Goal: Task Accomplishment & Management: Complete application form

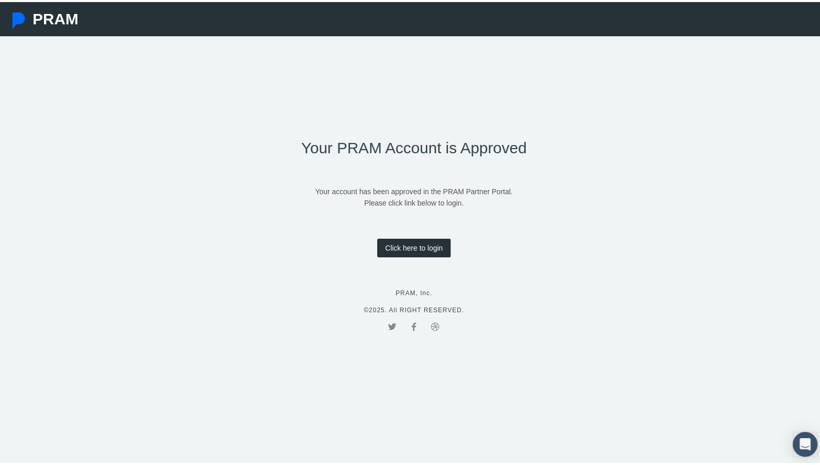
click at [406, 243] on link "Click here to login" at bounding box center [413, 245] width 73 height 19
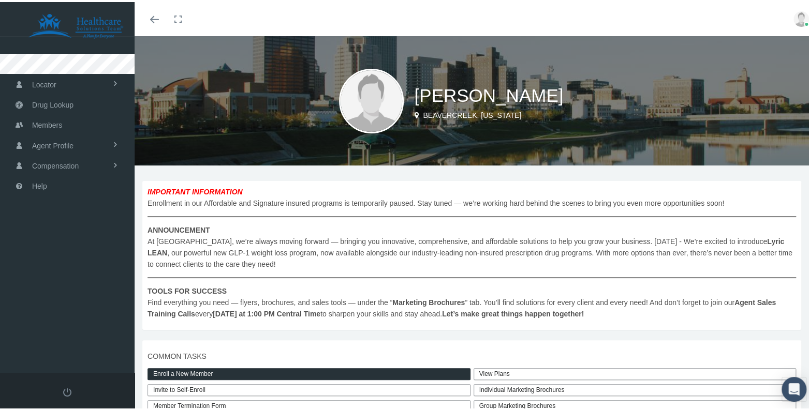
click at [371, 88] on img at bounding box center [371, 99] width 65 height 65
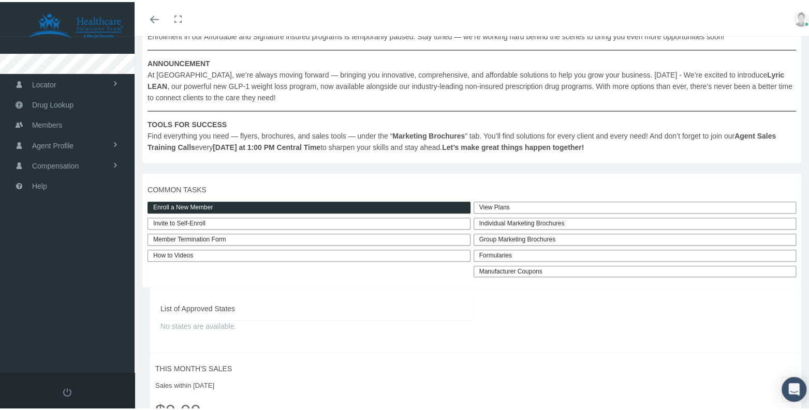
scroll to position [162, 0]
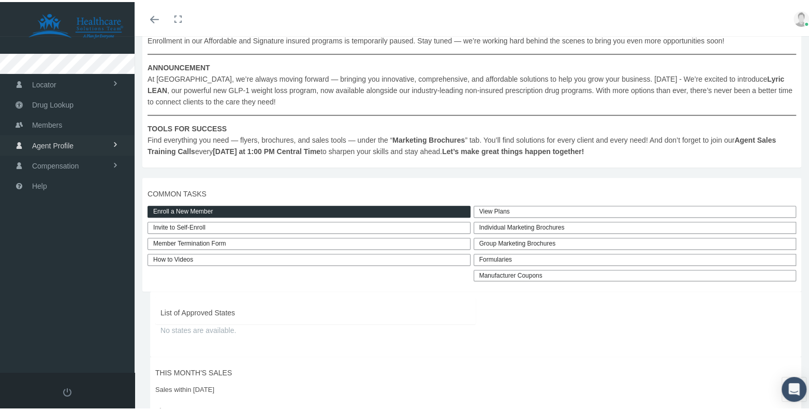
click at [59, 147] on span "Agent Profile" at bounding box center [52, 144] width 41 height 20
click at [43, 162] on span "View" at bounding box center [38, 166] width 16 height 18
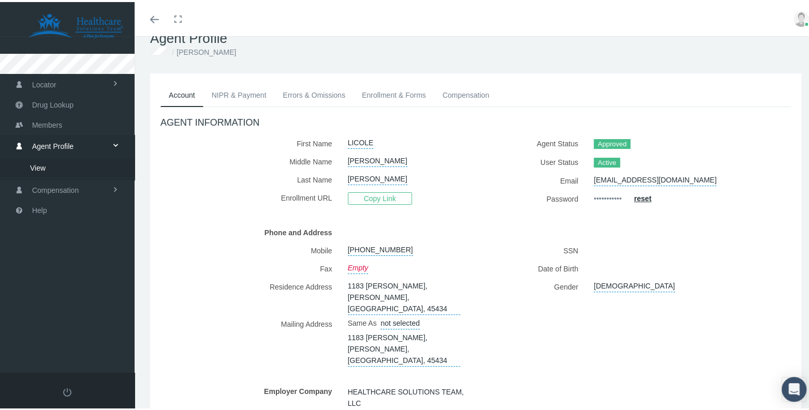
scroll to position [22, 0]
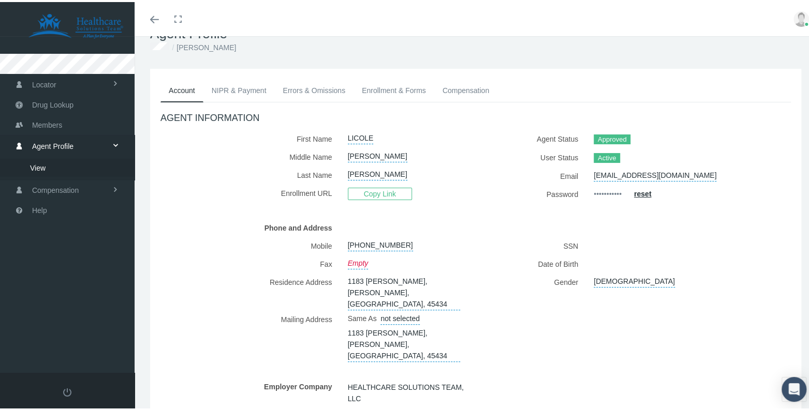
click at [324, 91] on link "Errors & Omissions" at bounding box center [313, 88] width 79 height 23
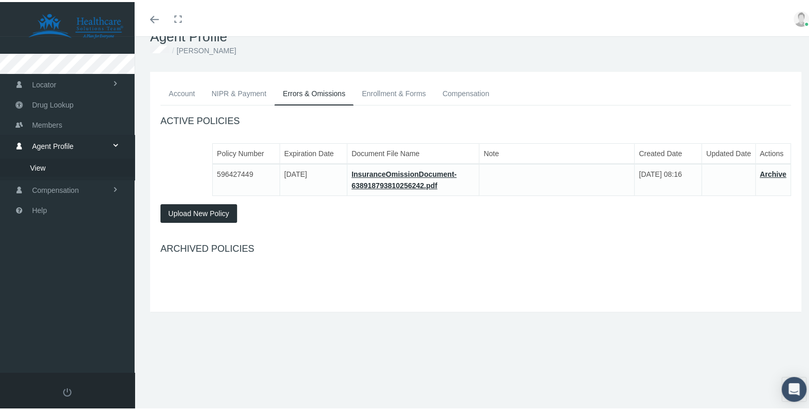
click at [383, 92] on link "Enrollment & Forms" at bounding box center [393, 91] width 81 height 23
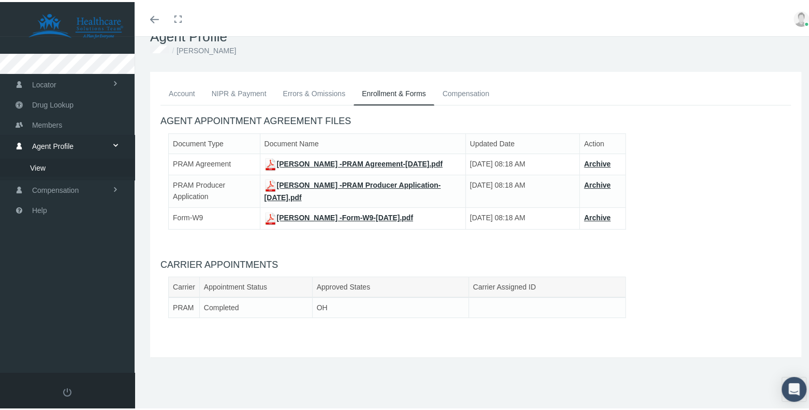
click at [449, 84] on link "Compensation" at bounding box center [465, 91] width 63 height 23
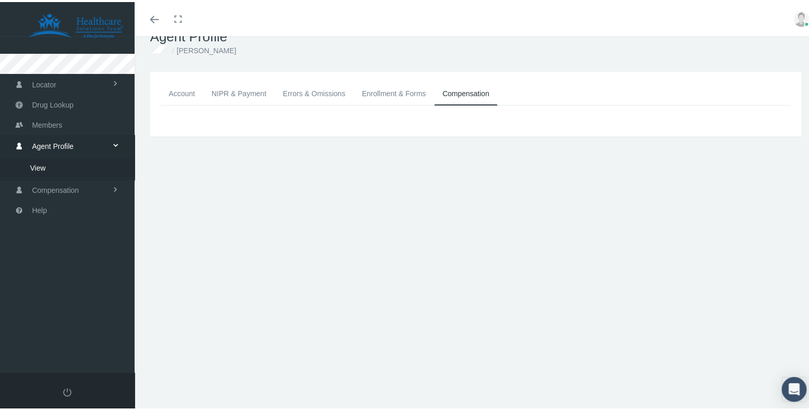
click at [241, 95] on link "NIPR & Payment" at bounding box center [238, 91] width 71 height 23
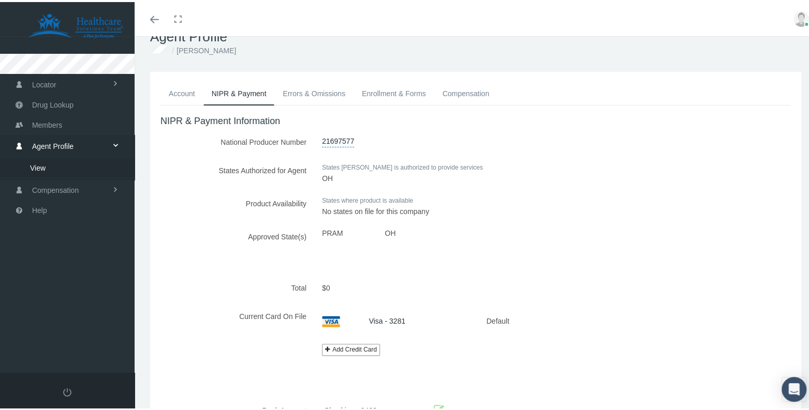
click at [188, 94] on link "Account" at bounding box center [181, 91] width 43 height 23
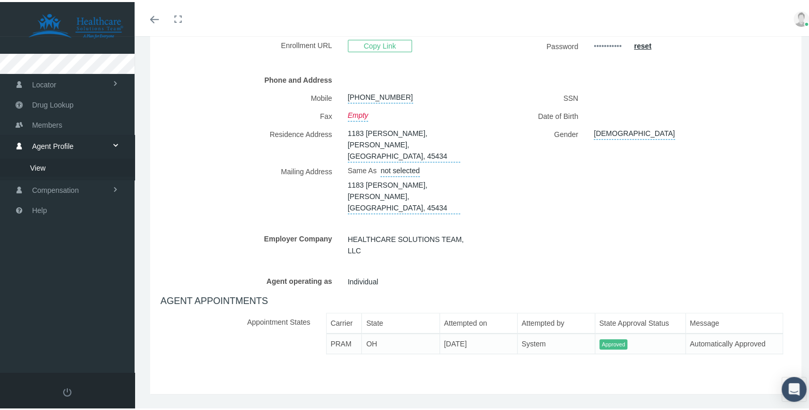
scroll to position [0, 0]
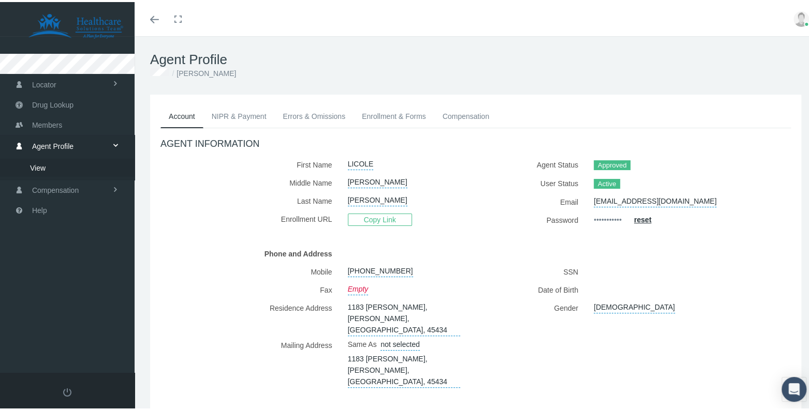
click at [793, 18] on img at bounding box center [801, 17] width 16 height 16
click at [752, 55] on link "Profile" at bounding box center [775, 51] width 77 height 20
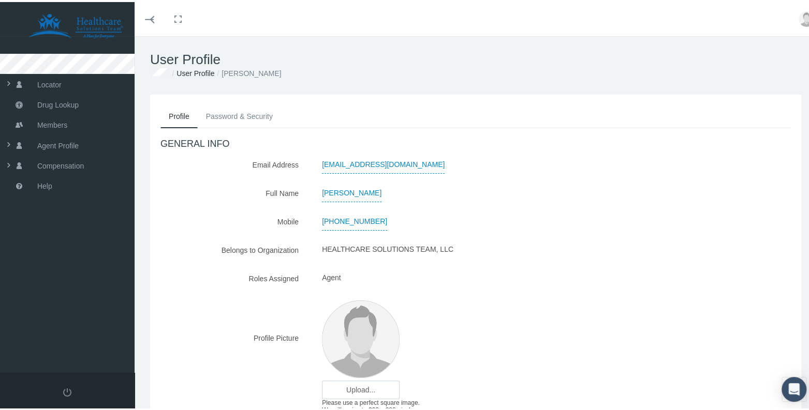
scroll to position [68, 0]
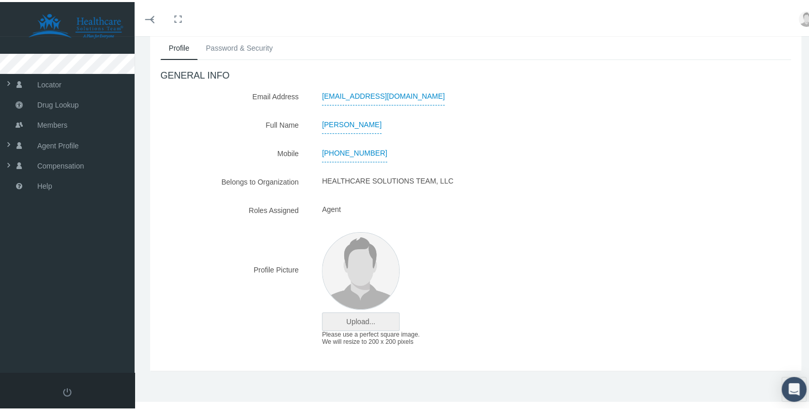
click at [362, 316] on input "file" at bounding box center [360, 320] width 77 height 18
type input "C:\fakepath\LicoleAnderson.jpg"
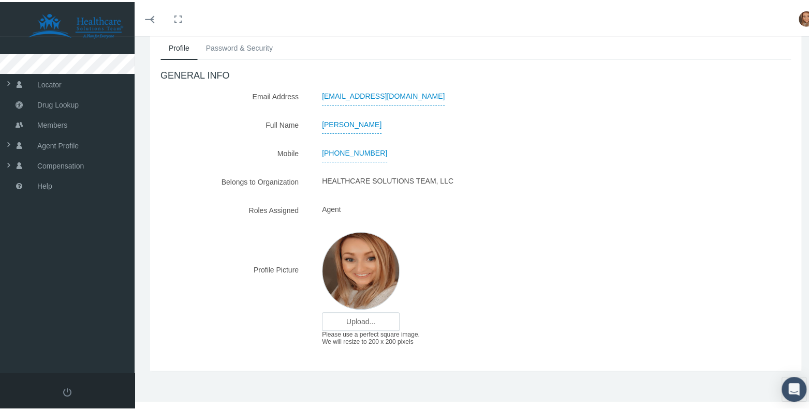
click at [227, 220] on div "GENERAL INFO Email Address licoledanielle@gmail.com Full Name LICOLE ANDERSON" at bounding box center [475, 208] width 630 height 280
click at [59, 103] on span "Drug Lookup" at bounding box center [57, 103] width 41 height 20
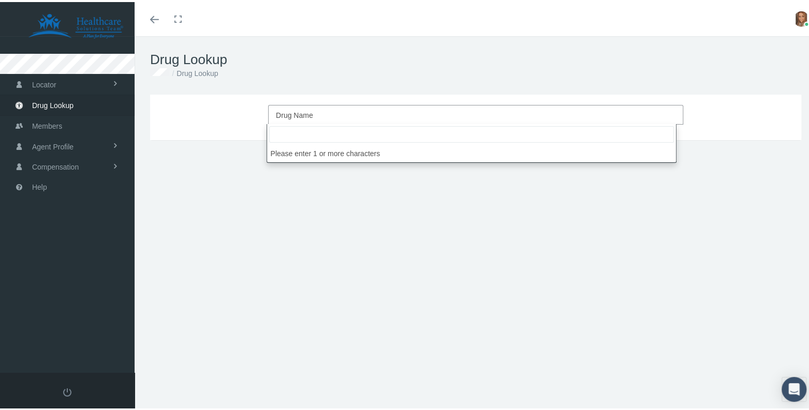
click at [287, 114] on span "Drug Name" at bounding box center [294, 113] width 37 height 8
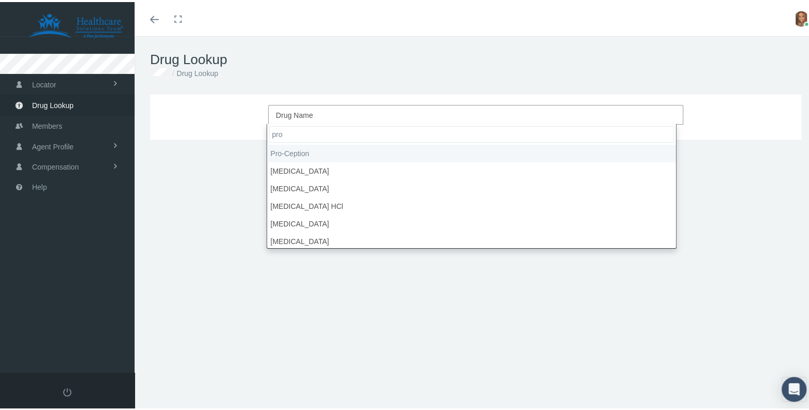
type input "proz"
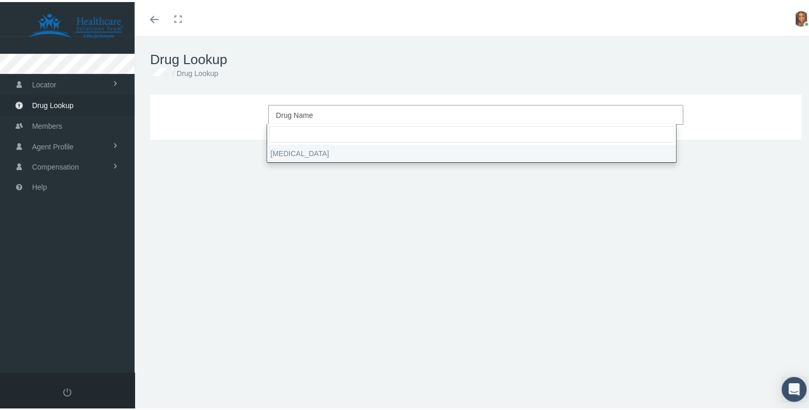
select select "PROzac"
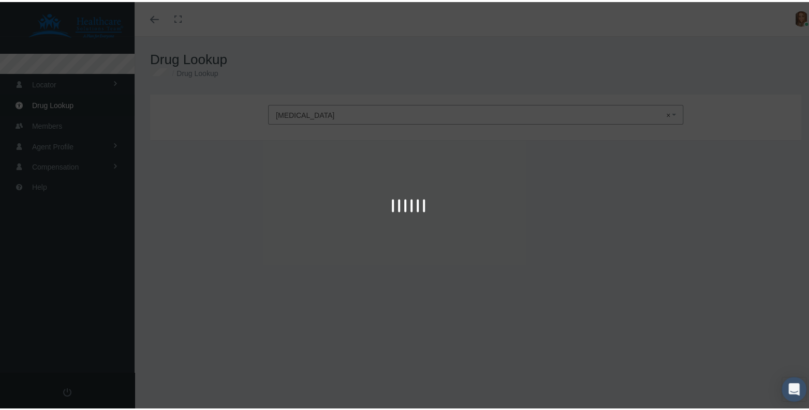
type input "30"
select select "Capsule"
select select "20 MG"
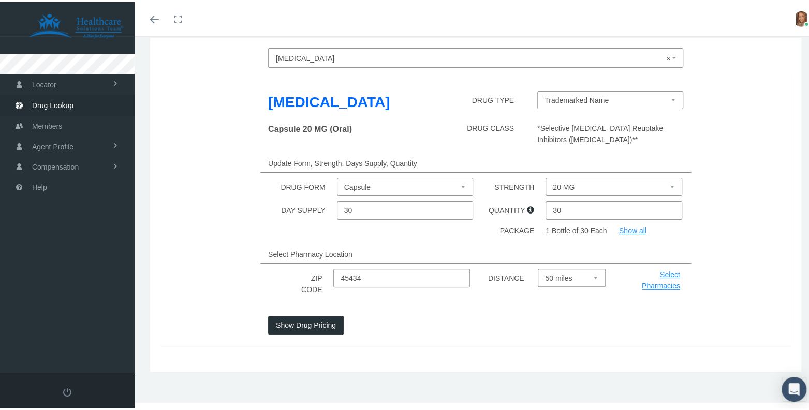
scroll to position [58, 0]
click at [317, 320] on button "Show Drug Pricing" at bounding box center [306, 322] width 76 height 19
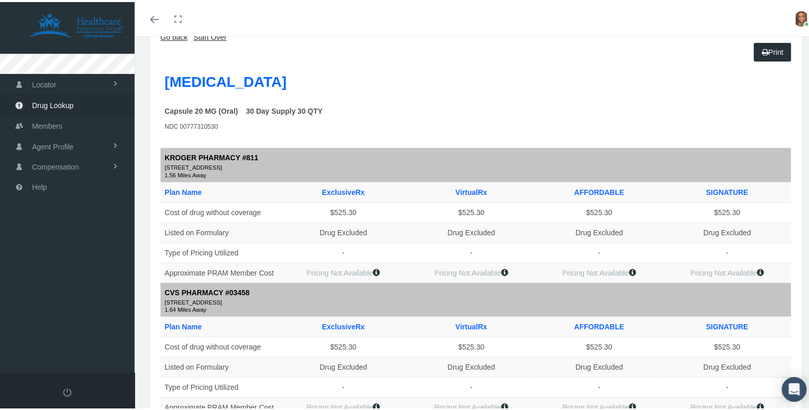
scroll to position [75, 0]
click at [42, 122] on span "Members" at bounding box center [47, 124] width 30 height 20
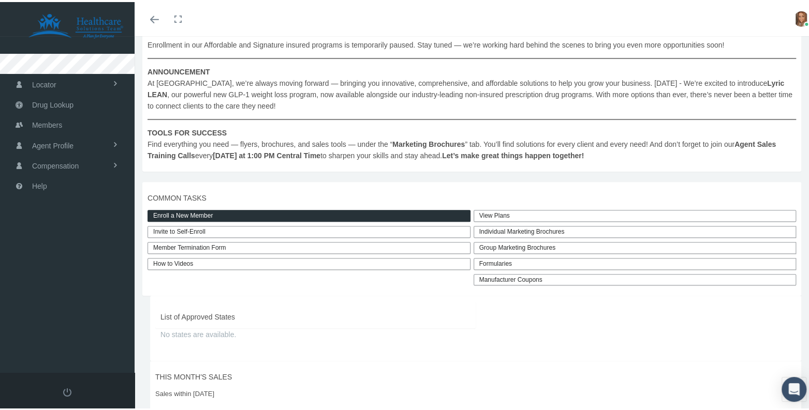
scroll to position [165, 0]
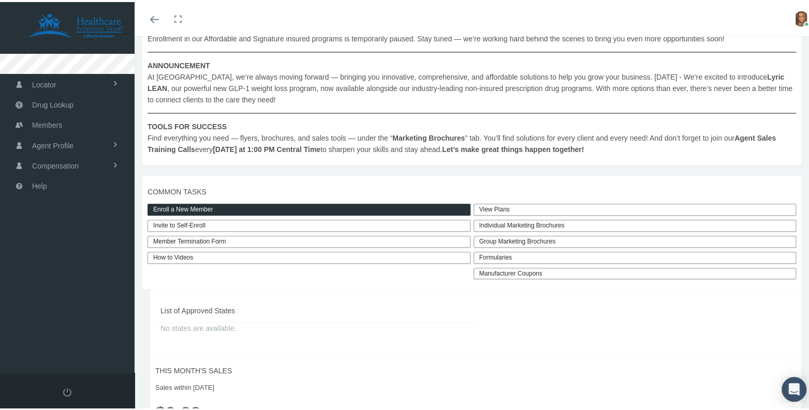
click at [173, 208] on link "Enroll a New Member" at bounding box center [308, 208] width 323 height 12
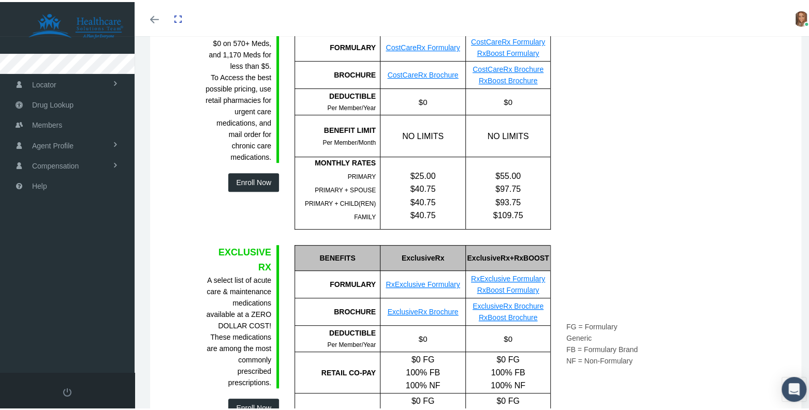
scroll to position [185, 0]
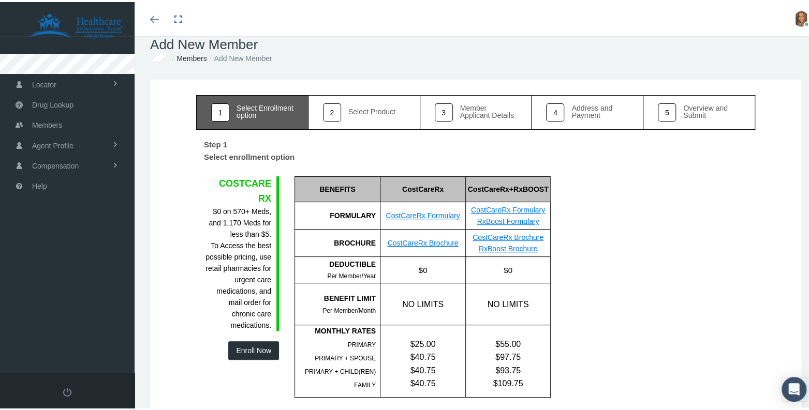
scroll to position [0, 0]
